Goal: Task Accomplishment & Management: Use online tool/utility

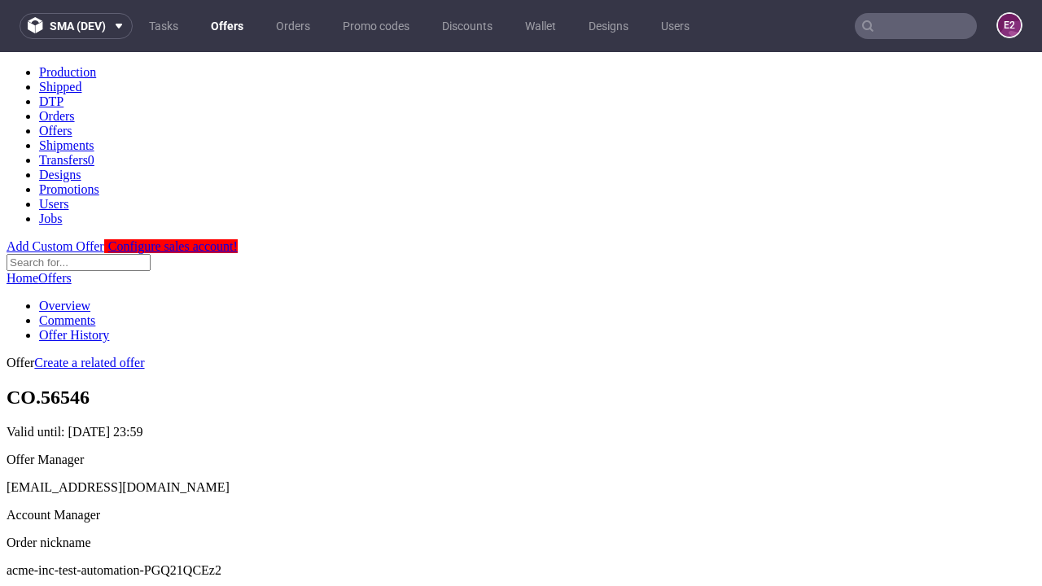
scroll to position [161, 0]
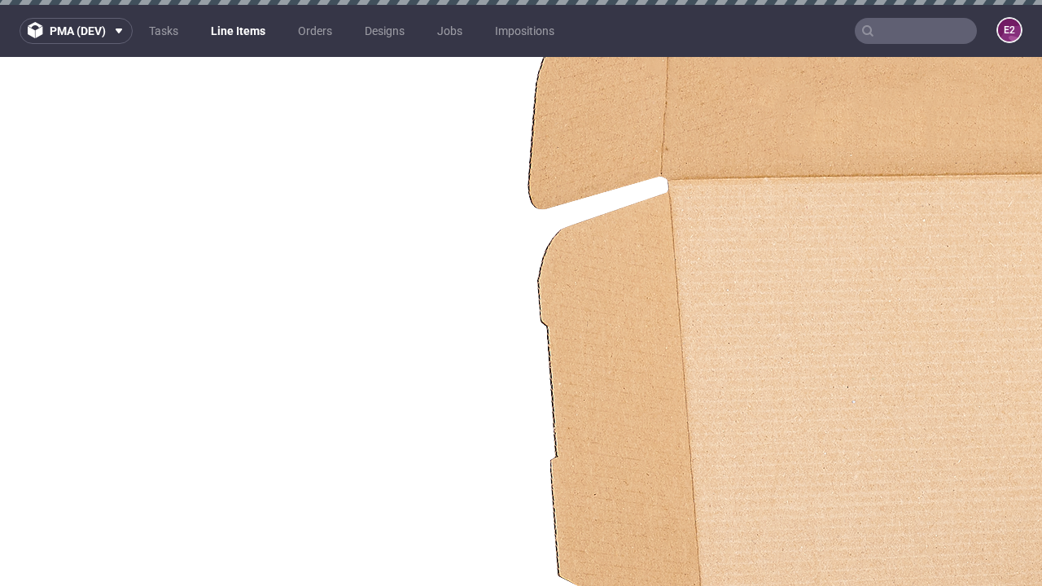
select select "accepted"
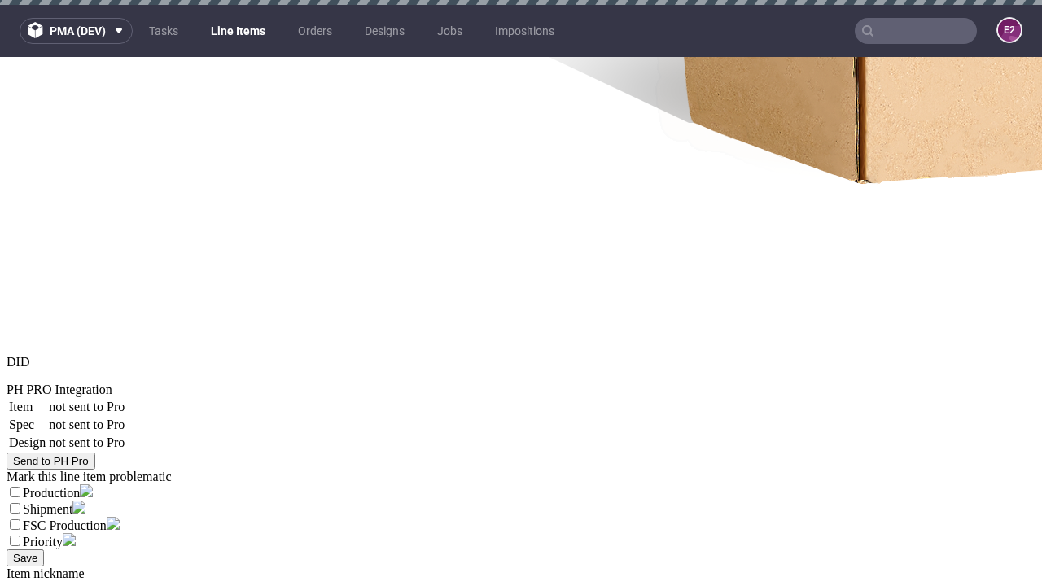
select select "received"
select select "accepted_dtp_issue_reprint"
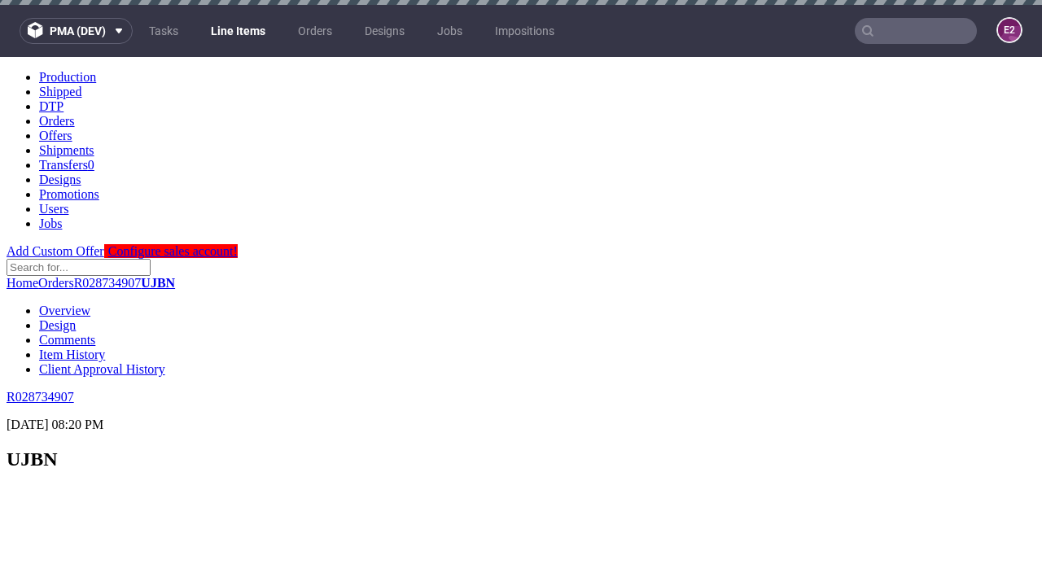
scroll to position [2297, 0]
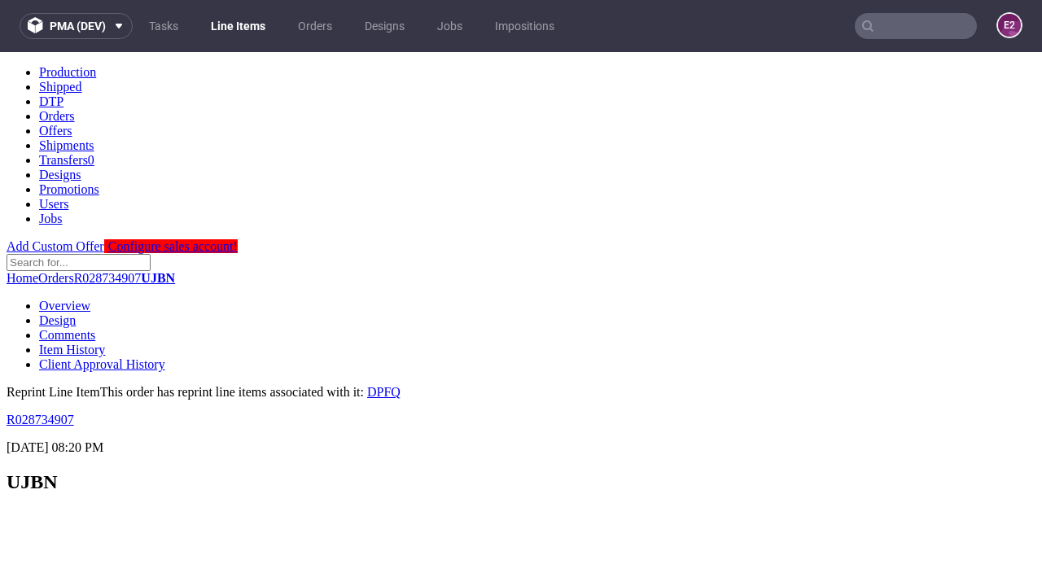
scroll to position [0, 0]
